Goal: Register for event/course

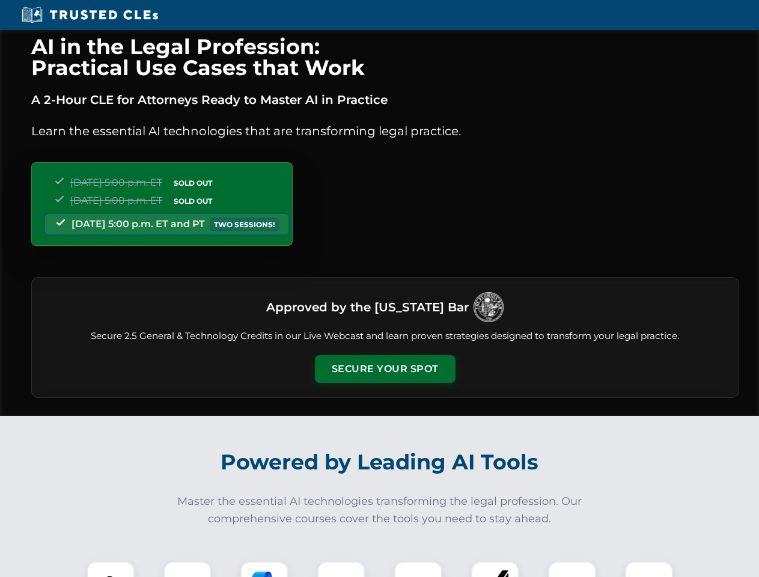
click at [385, 369] on button "Secure Your Spot" at bounding box center [385, 369] width 141 height 28
click at [111, 569] on img at bounding box center [110, 585] width 35 height 35
click at [187, 569] on div at bounding box center [187, 585] width 48 height 48
click at [264, 569] on div at bounding box center [264, 585] width 48 height 48
click at [341, 569] on img at bounding box center [342, 585] width 34 height 34
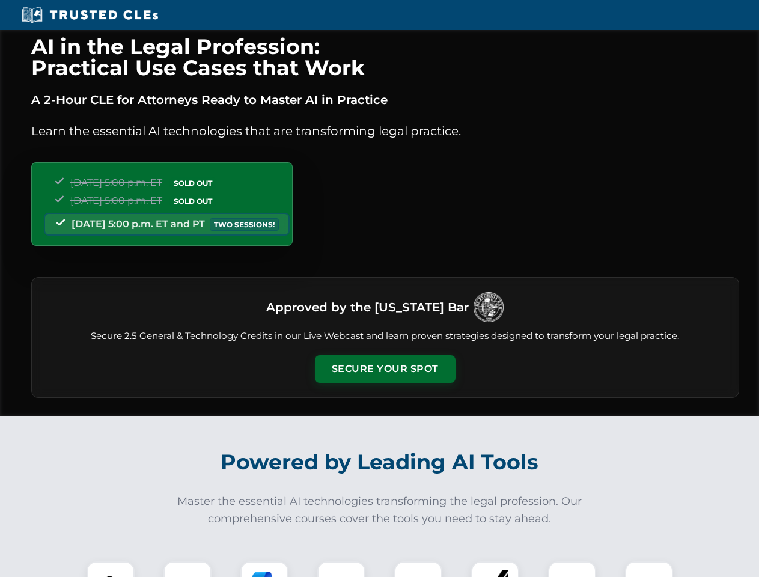
click at [418, 569] on div at bounding box center [418, 585] width 48 height 48
click at [495, 569] on div at bounding box center [495, 585] width 48 height 48
click at [572, 569] on img at bounding box center [572, 585] width 34 height 34
click at [649, 569] on img at bounding box center [649, 585] width 34 height 34
